Goal: Task Accomplishment & Management: Manage account settings

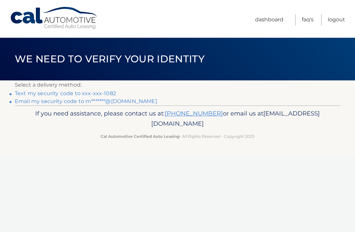
click at [93, 94] on link "Text my security code to xxx-xxx-1082" at bounding box center [65, 93] width 101 height 6
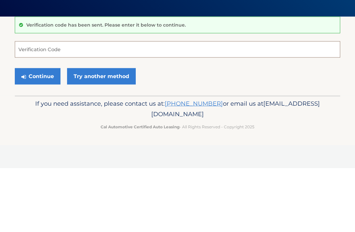
click at [103, 105] on input "Verification Code" at bounding box center [177, 113] width 325 height 16
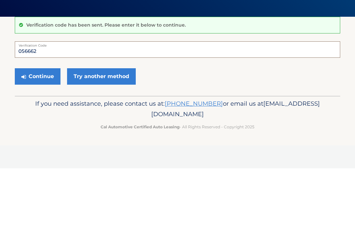
type input "056662"
click at [40, 132] on button "Continue" at bounding box center [38, 140] width 46 height 16
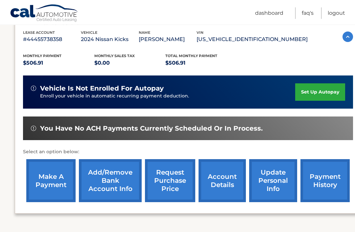
scroll to position [115, 0]
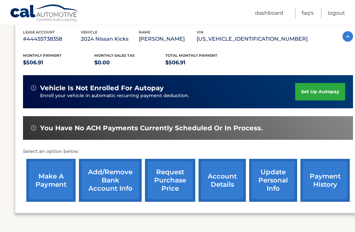
click at [52, 176] on link "make a payment" at bounding box center [50, 180] width 49 height 43
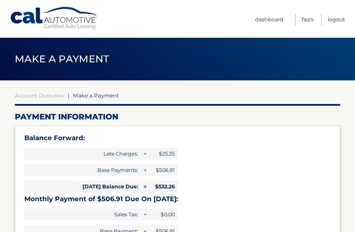
select select "MmU5ZmY2MjItODQzMy00ODYyLWI4OGMtODZhZTEwMzgyMDJh"
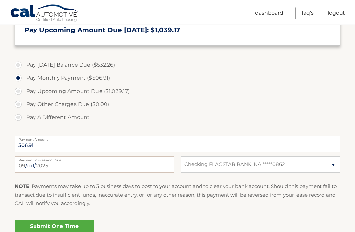
scroll to position [214, 0]
click at [66, 228] on link "Submit One Time Payment" at bounding box center [54, 230] width 79 height 21
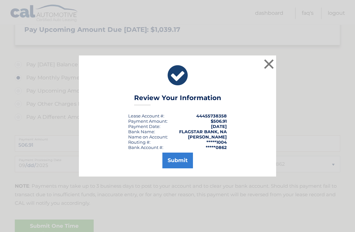
click at [181, 168] on button "Submit" at bounding box center [177, 161] width 31 height 16
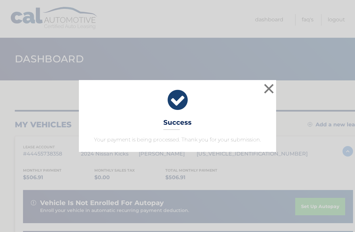
click at [271, 90] on button "×" at bounding box center [268, 88] width 13 height 13
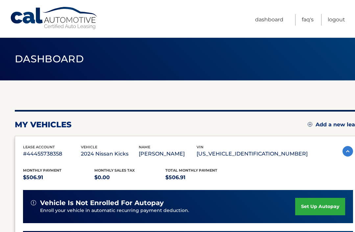
click at [337, 17] on link "Logout" at bounding box center [335, 19] width 17 height 11
